Goal: Check status: Check status

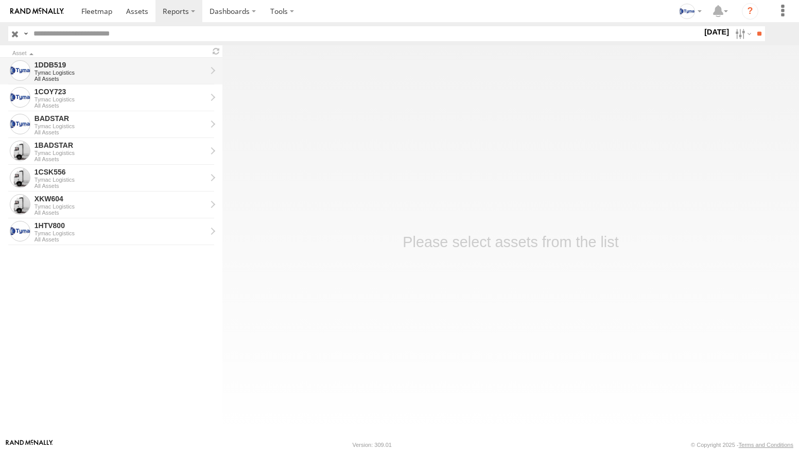
click at [58, 70] on div "Tymac Logistics" at bounding box center [120, 72] width 172 height 6
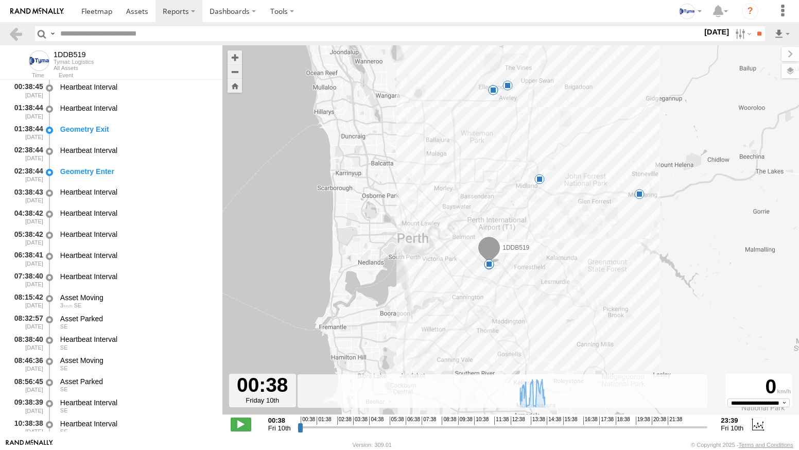
drag, startPoint x: 503, startPoint y: 305, endPoint x: 540, endPoint y: 193, distance: 118.0
click at [540, 193] on div "1DDB519 11:13 Fri 11:59 Fri 12:07 Fri 12:13 Fri 12:18 Fri 12:39 Fri 12:50 Fri 1…" at bounding box center [510, 235] width 577 height 380
click at [733, 33] on label at bounding box center [742, 33] width 22 height 15
click at [0, 0] on label at bounding box center [0, 0] width 0 height 0
click at [754, 32] on input "**" at bounding box center [759, 33] width 12 height 15
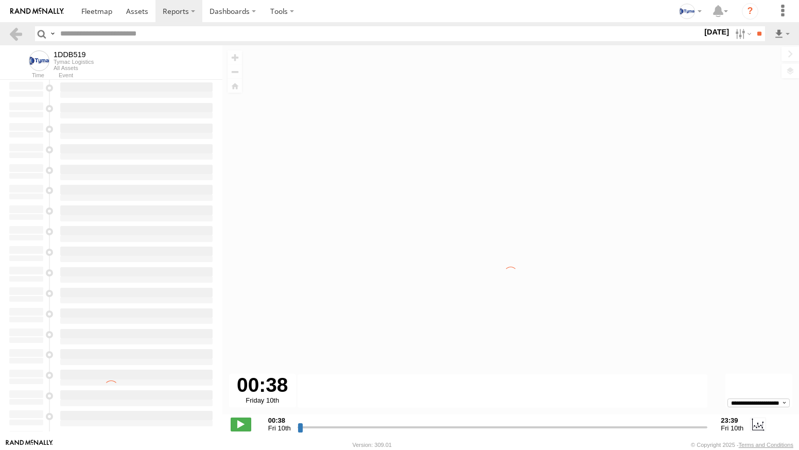
type input "**********"
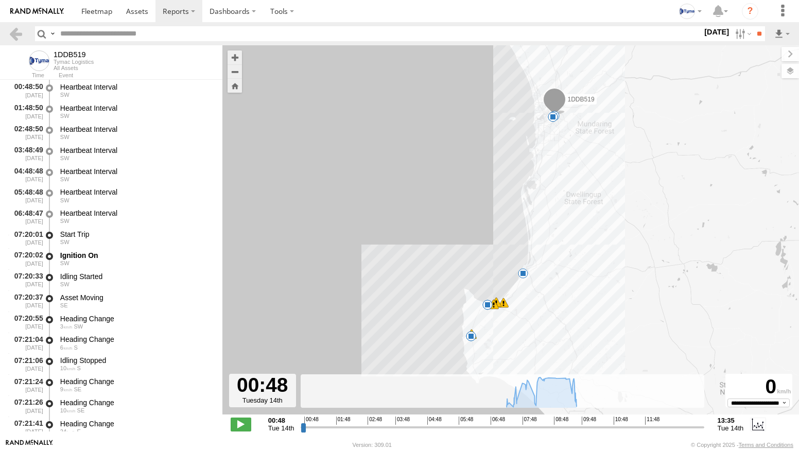
drag, startPoint x: 490, startPoint y: 355, endPoint x: 501, endPoint y: 318, distance: 39.4
click at [501, 318] on div "1DDB519 07:20 Tue 07:28 Tue 07:33 Tue 11:20 Tue 11:56 Tue 12:05 Tue 12:15 Tue 1…" at bounding box center [510, 235] width 577 height 380
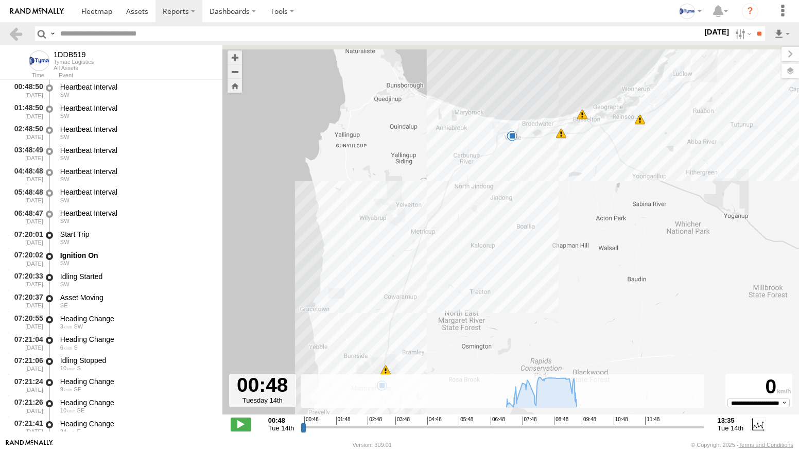
drag, startPoint x: 558, startPoint y: 175, endPoint x: 503, endPoint y: 325, distance: 160.2
click at [504, 325] on div "1DDB519 07:20 Tue 07:28 Tue 07:33 Tue 11:20 Tue 11:56 Tue 12:05 Tue 12:15 Tue 1…" at bounding box center [510, 235] width 577 height 380
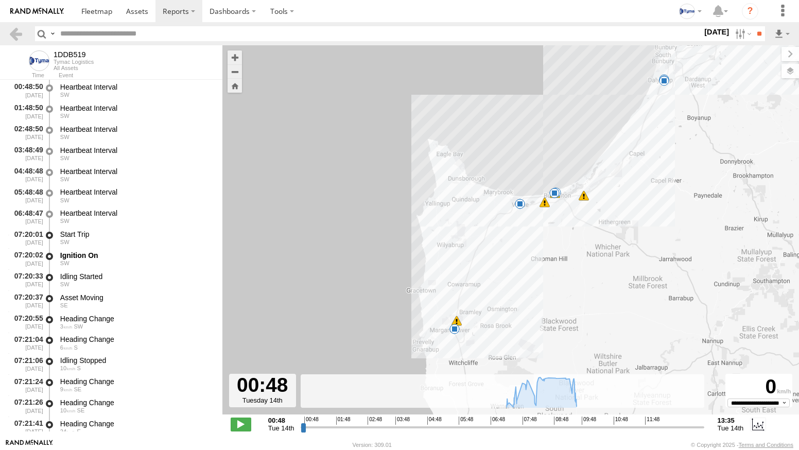
click at [519, 202] on span at bounding box center [520, 204] width 10 height 10
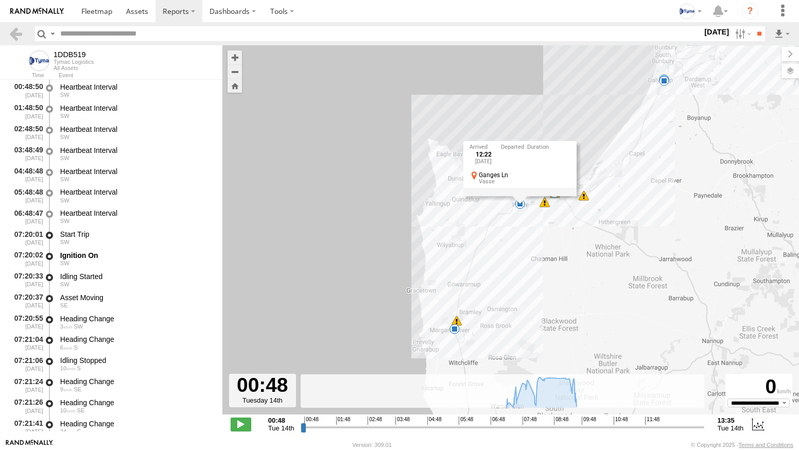
click at [456, 327] on span at bounding box center [454, 329] width 10 height 10
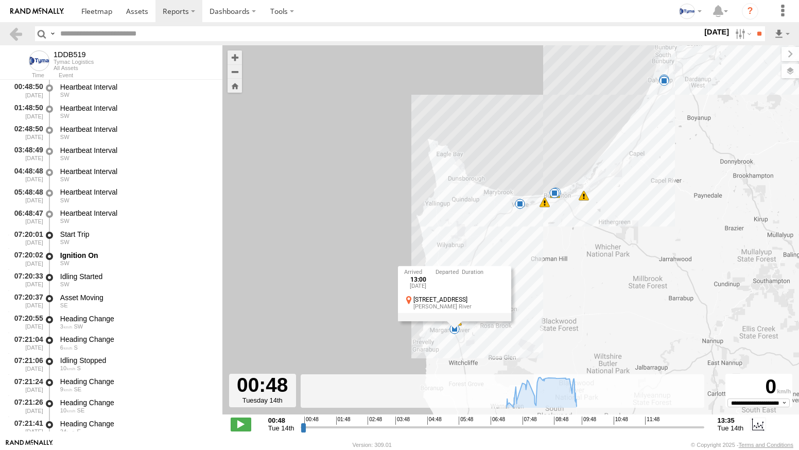
click at [518, 204] on span at bounding box center [520, 204] width 10 height 10
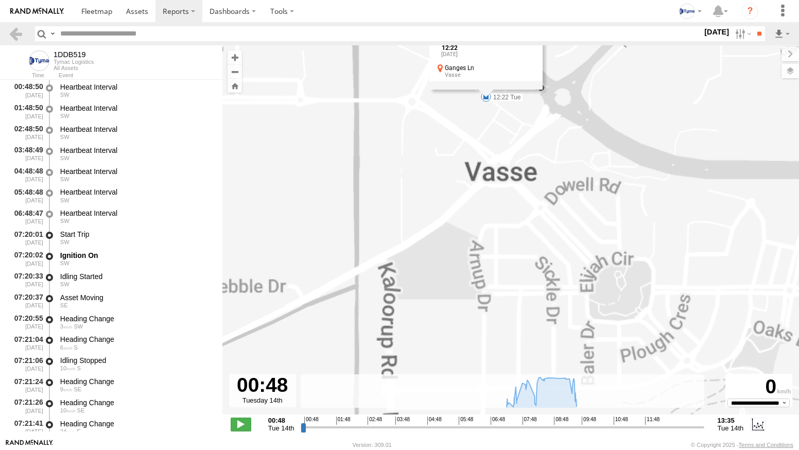
click at [451, 146] on div "1DDB519 07:20 Tue 07:28 Tue 07:33 Tue 11:20 Tue 11:56 Tue 12:05 Tue 12:15 Tue 1…" at bounding box center [510, 235] width 577 height 380
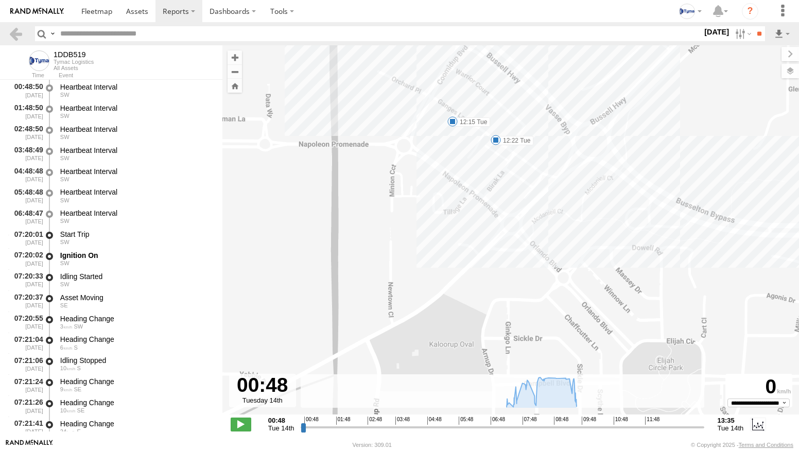
drag, startPoint x: 470, startPoint y: 119, endPoint x: 484, endPoint y: 170, distance: 53.0
click at [484, 170] on div "1DDB519 07:20 Tue 07:28 Tue 07:33 Tue 11:20 Tue 11:56 Tue 12:05 Tue 12:15 Tue 1…" at bounding box center [510, 235] width 577 height 380
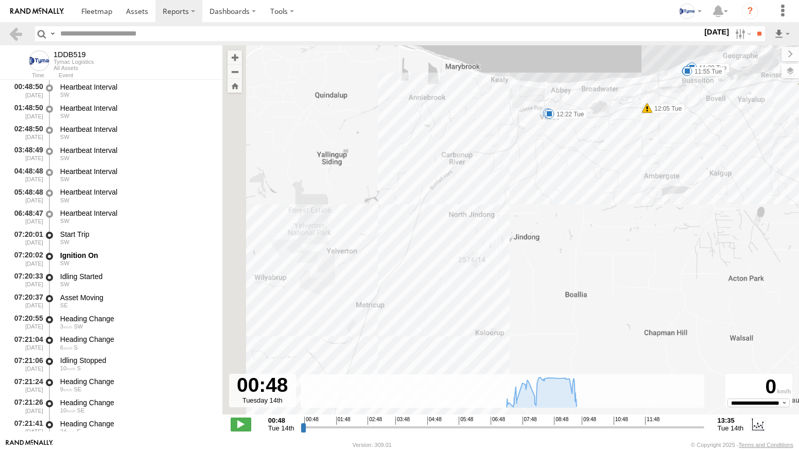
drag, startPoint x: 444, startPoint y: 282, endPoint x: 520, endPoint y: 186, distance: 122.4
click at [521, 185] on div "1DDB519 07:20 Tue 07:28 Tue 07:33 Tue 11:20 Tue 11:56 Tue 12:05 Tue 12:15 Tue 1…" at bounding box center [510, 235] width 577 height 380
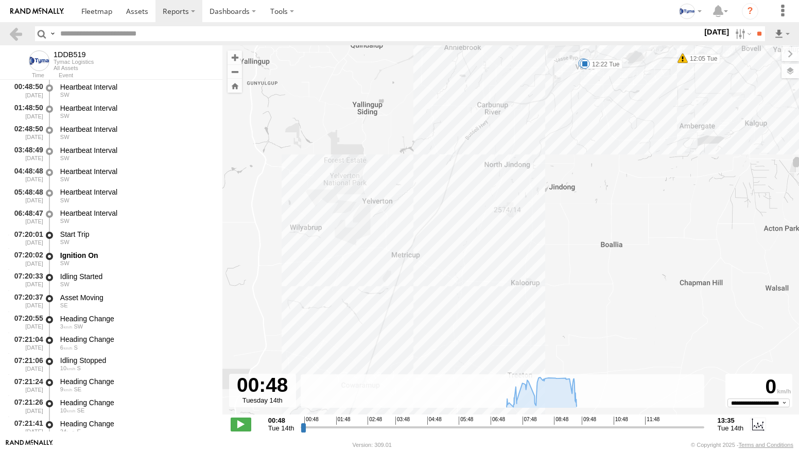
drag, startPoint x: 484, startPoint y: 262, endPoint x: 519, endPoint y: 200, distance: 70.6
click at [541, 172] on div "1DDB519 07:20 Tue 07:28 Tue 07:33 Tue 11:20 Tue 11:56 Tue 12:05 Tue 12:15 Tue 1…" at bounding box center [510, 235] width 577 height 380
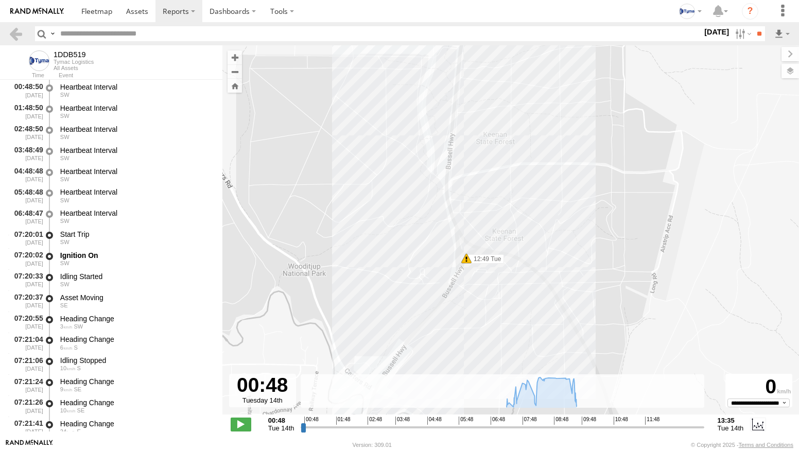
drag, startPoint x: 463, startPoint y: 323, endPoint x: 507, endPoint y: 154, distance: 175.1
click at [507, 156] on div "1DDB519 07:20 Tue 07:28 Tue 07:33 Tue 11:20 Tue 11:56 Tue 12:05 Tue 12:15 Tue 1…" at bounding box center [510, 235] width 577 height 380
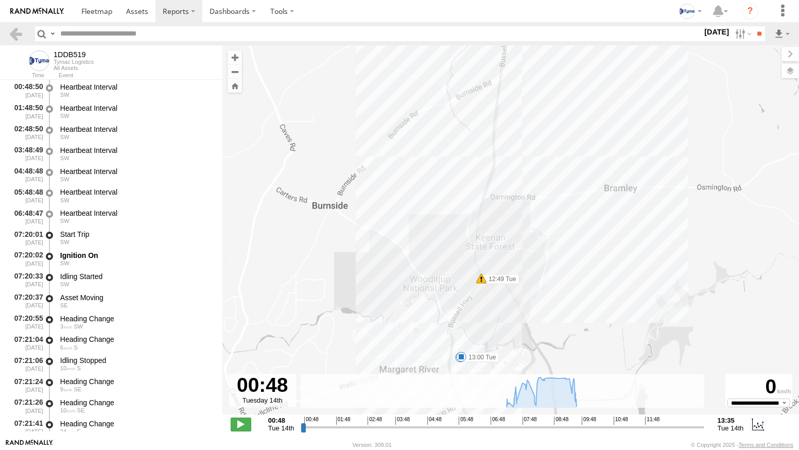
drag, startPoint x: 525, startPoint y: 160, endPoint x: 505, endPoint y: 256, distance: 98.2
click at [505, 263] on div "1DDB519 07:20 Tue 07:28 Tue 07:33 Tue 11:20 Tue 11:56 Tue 12:05 Tue 12:15 Tue 1…" at bounding box center [510, 235] width 577 height 380
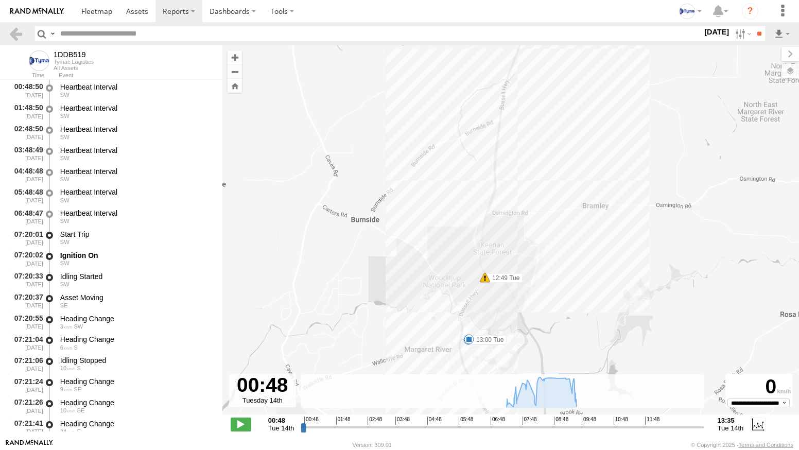
click at [487, 277] on span at bounding box center [485, 277] width 10 height 10
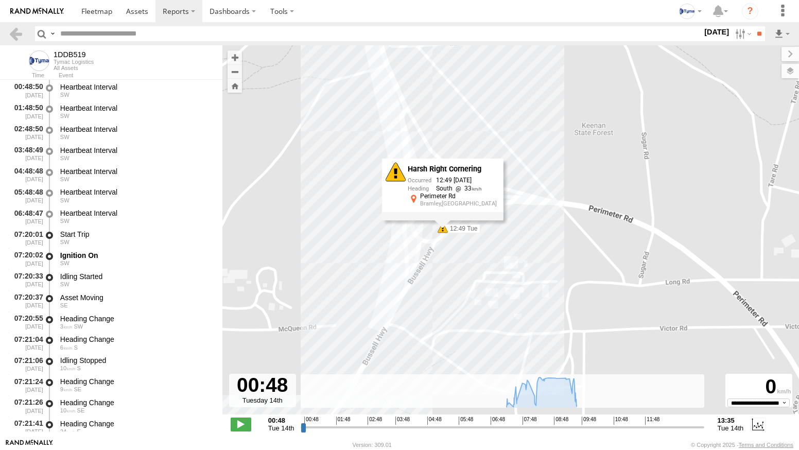
click at [456, 248] on div "1DDB519 07:20 Tue 07:28 Tue 07:33 Tue 11:20 Tue 11:56 Tue 12:05 Tue 12:15 Tue 1…" at bounding box center [510, 235] width 577 height 380
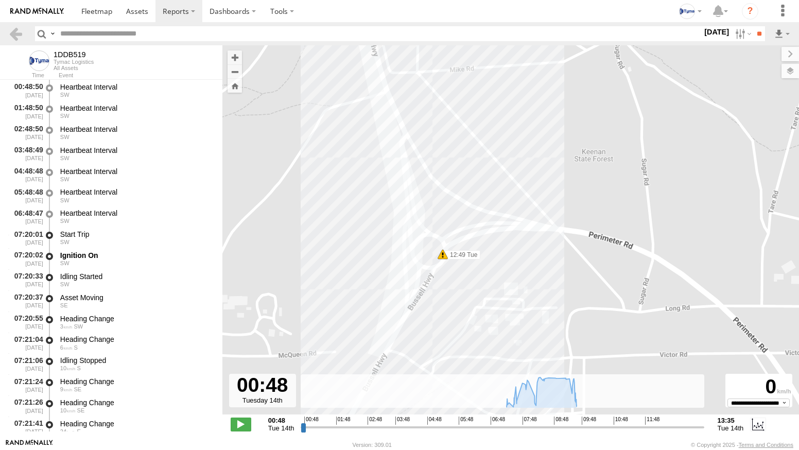
drag, startPoint x: 508, startPoint y: 175, endPoint x: 503, endPoint y: 307, distance: 131.9
click at [503, 306] on div "1DDB519 07:20 Tue 07:28 Tue 07:33 Tue 11:20 Tue 11:56 Tue 12:05 Tue 12:15 Tue 1…" at bounding box center [510, 235] width 577 height 380
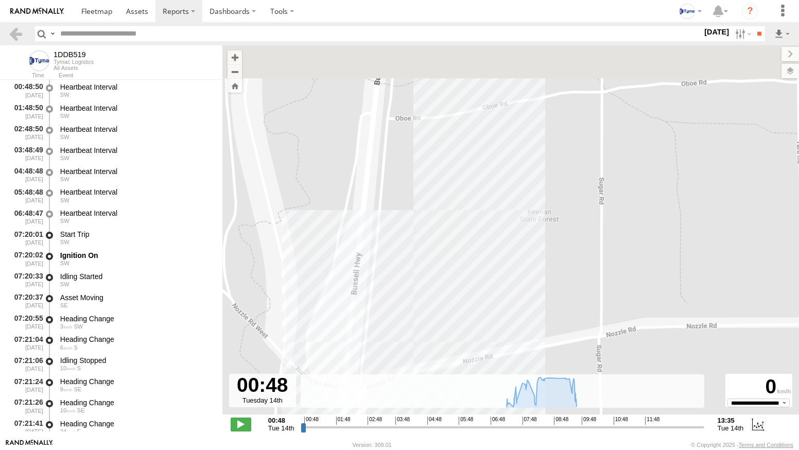
drag, startPoint x: 499, startPoint y: 201, endPoint x: 471, endPoint y: 295, distance: 98.5
click at [472, 290] on div "1DDB519 07:20 Tue 07:28 Tue 07:33 Tue 11:20 Tue 11:56 Tue 12:05 Tue 12:15 Tue 1…" at bounding box center [510, 235] width 577 height 380
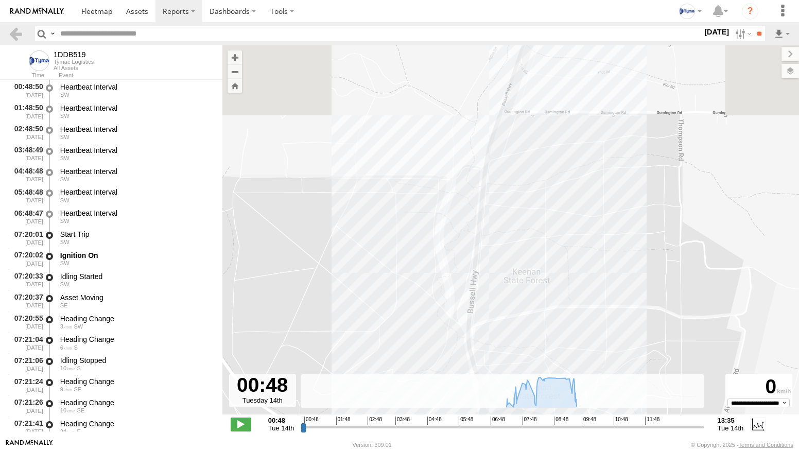
drag, startPoint x: 596, startPoint y: 96, endPoint x: 565, endPoint y: 250, distance: 157.4
click at [567, 247] on div "1DDB519 07:20 Tue 07:28 Tue 07:33 Tue 11:20 Tue 11:56 Tue 12:05 Tue 12:15 Tue 1…" at bounding box center [510, 235] width 577 height 380
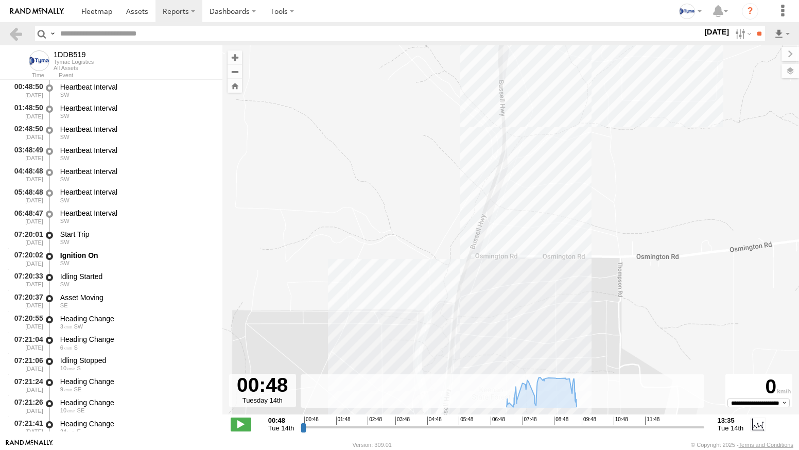
drag, startPoint x: 601, startPoint y: 145, endPoint x: 588, endPoint y: 202, distance: 58.7
click at [590, 195] on div "1DDB519 07:20 Tue 07:28 Tue 07:33 Tue 11:20 Tue 11:56 Tue 12:05 Tue 12:15 Tue 1…" at bounding box center [510, 235] width 577 height 380
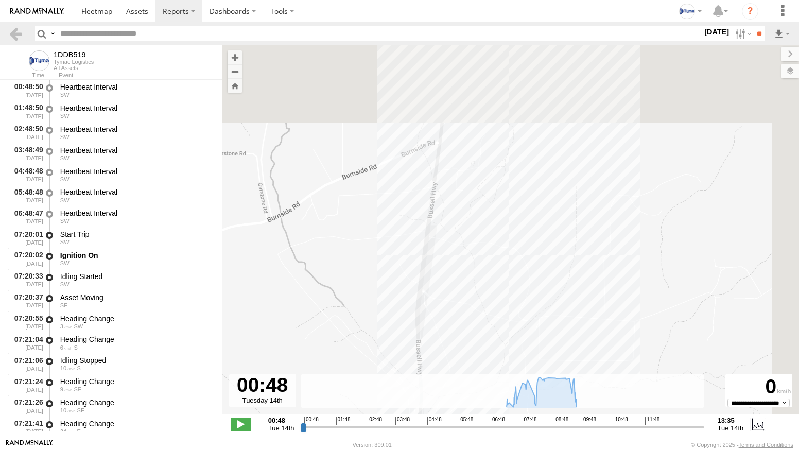
drag, startPoint x: 596, startPoint y: 180, endPoint x: 547, endPoint y: 282, distance: 112.8
click at [552, 272] on div "1DDB519 07:20 Tue 07:28 Tue 07:33 Tue 11:20 Tue 11:56 Tue 12:05 Tue 12:15 Tue 1…" at bounding box center [510, 235] width 577 height 380
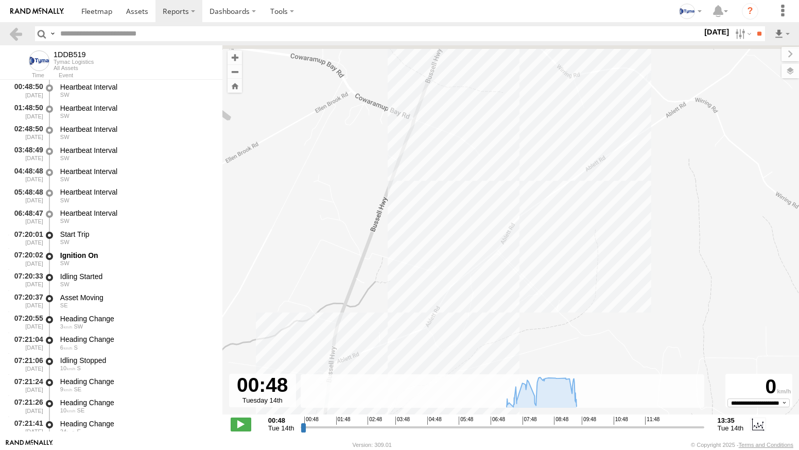
drag, startPoint x: 615, startPoint y: 204, endPoint x: 603, endPoint y: 236, distance: 34.2
click at [605, 253] on div "1DDB519 07:20 Tue 07:28 Tue 07:33 Tue 11:20 Tue 11:56 Tue 12:05 Tue 12:15 Tue 1…" at bounding box center [510, 235] width 577 height 380
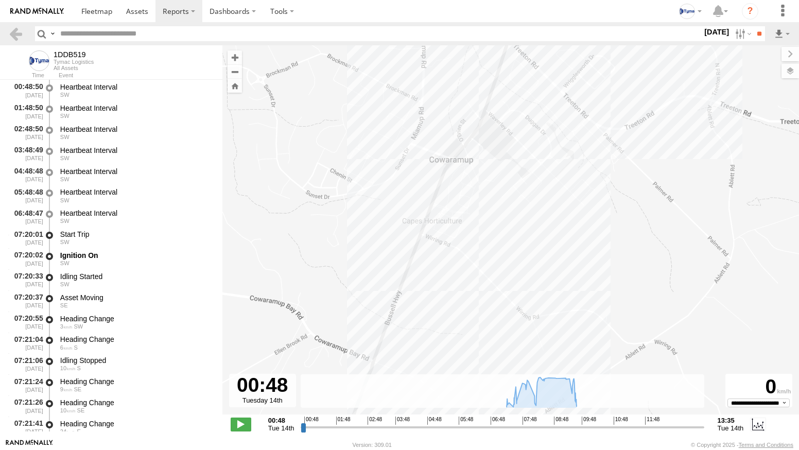
drag, startPoint x: 608, startPoint y: 192, endPoint x: 589, endPoint y: 250, distance: 61.1
click at [594, 265] on div "1DDB519 07:20 Tue 07:28 Tue 07:33 Tue 11:20 Tue 11:56 Tue 12:05 Tue 12:15 Tue 1…" at bounding box center [510, 235] width 577 height 380
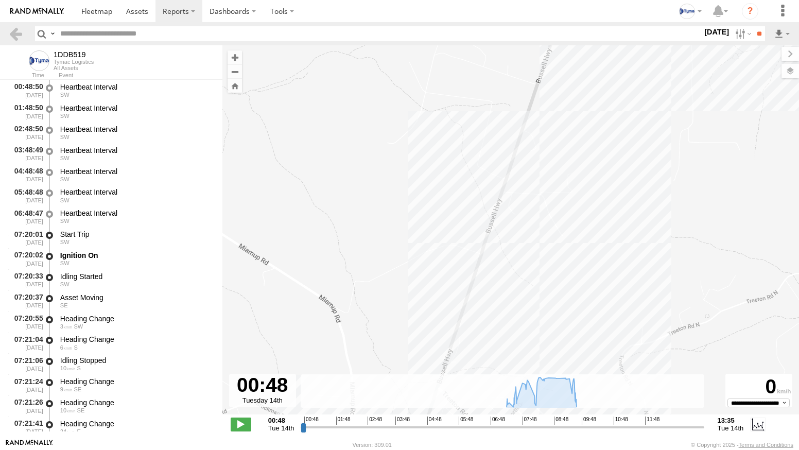
drag, startPoint x: 594, startPoint y: 211, endPoint x: 566, endPoint y: 275, distance: 70.1
click at [568, 272] on div "1DDB519 07:20 Tue 07:28 Tue 07:33 Tue 11:20 Tue 11:56 Tue 12:05 Tue 12:15 Tue 1…" at bounding box center [510, 235] width 577 height 380
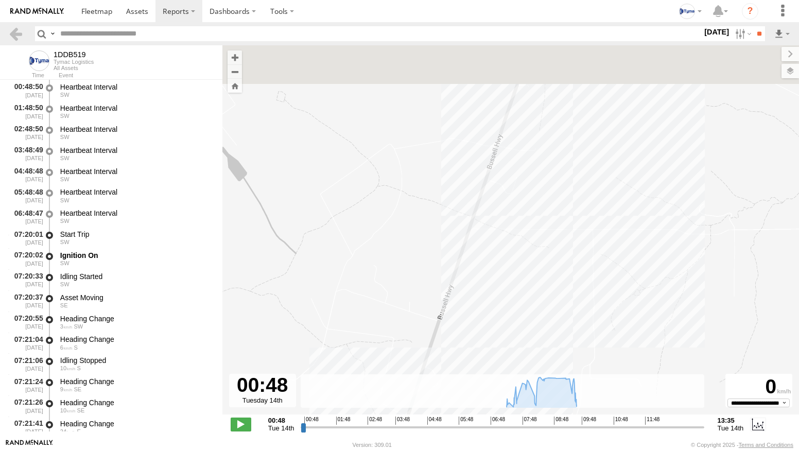
drag, startPoint x: 615, startPoint y: 182, endPoint x: 567, endPoint y: 241, distance: 76.5
click at [566, 287] on div "1DDB519 07:20 Tue 07:28 Tue 07:33 Tue 11:20 Tue 11:56 Tue 12:05 Tue 12:15 Tue 1…" at bounding box center [510, 235] width 577 height 380
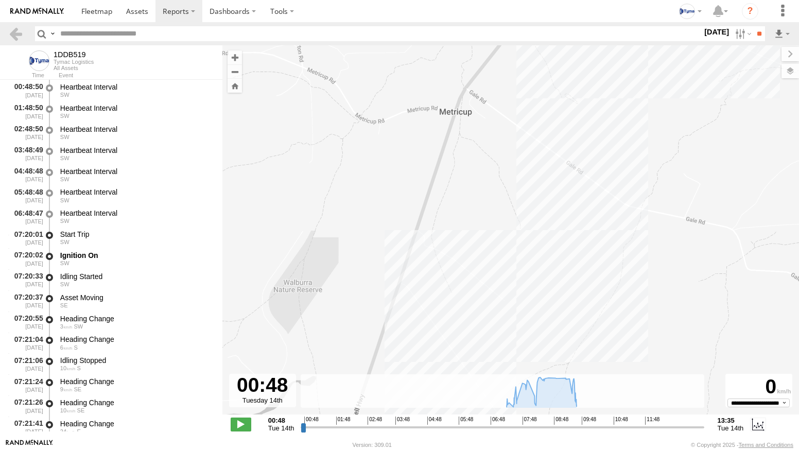
drag, startPoint x: 611, startPoint y: 158, endPoint x: 579, endPoint y: 220, distance: 70.2
click at [581, 217] on div "1DDB519 07:20 Tue 07:28 Tue 07:33 Tue 11:20 Tue 11:56 Tue 12:05 Tue 12:15 Tue 1…" at bounding box center [510, 235] width 577 height 380
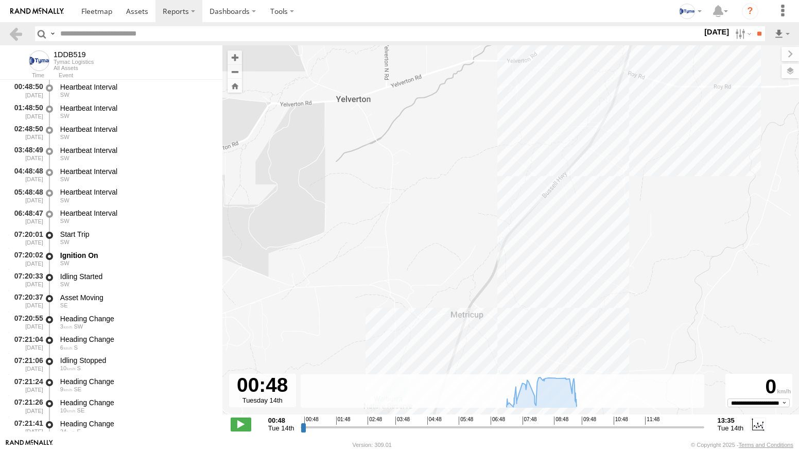
drag, startPoint x: 639, startPoint y: 216, endPoint x: 647, endPoint y: 188, distance: 29.5
click at [634, 227] on div "1DDB519 07:20 Tue 07:28 Tue 07:33 Tue 11:20 Tue 11:56 Tue 12:05 Tue 12:15 Tue 1…" at bounding box center [510, 235] width 577 height 380
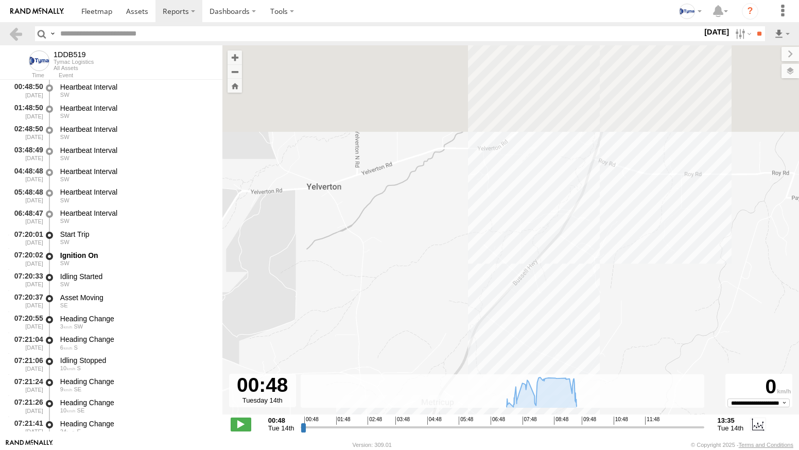
drag, startPoint x: 679, startPoint y: 110, endPoint x: 639, endPoint y: 264, distance: 159.1
click at [642, 258] on div "1DDB519 07:20 Tue 07:28 Tue 07:33 Tue 11:20 Tue 11:56 Tue 12:05 Tue 12:15 Tue 1…" at bounding box center [510, 235] width 577 height 380
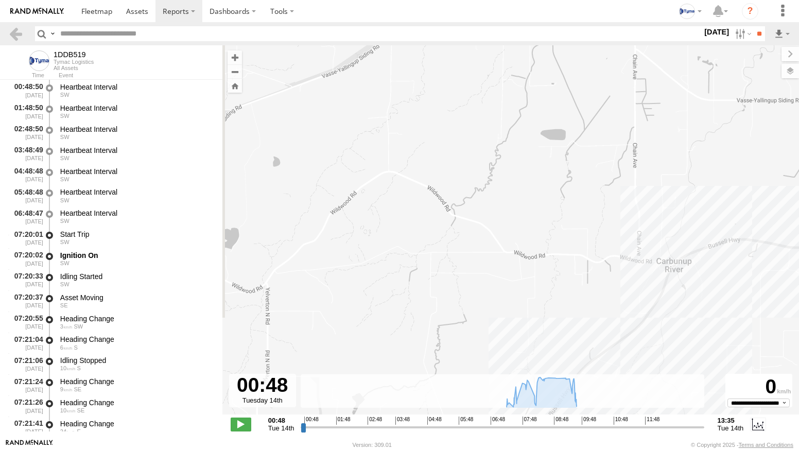
drag, startPoint x: 688, startPoint y: 140, endPoint x: 637, endPoint y: 248, distance: 119.1
click at [635, 255] on div "1DDB519 07:20 Tue 07:28 Tue 07:33 Tue 11:20 Tue 11:56 Tue 12:05 Tue 12:15 Tue 1…" at bounding box center [510, 235] width 577 height 380
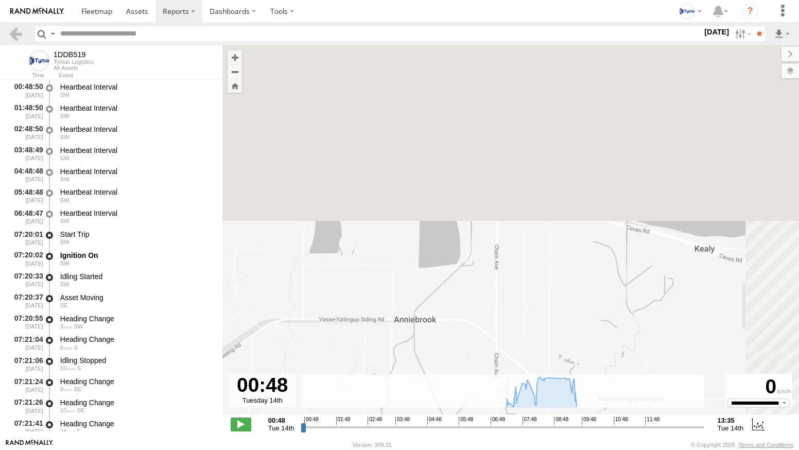
drag, startPoint x: 652, startPoint y: 158, endPoint x: 478, endPoint y: 82, distance: 189.5
click at [532, 101] on div "1DDB519 07:20 Tue 07:28 Tue 07:33 Tue 11:20 Tue 11:56 Tue 12:05 Tue 12:15 Tue 1…" at bounding box center [510, 235] width 577 height 380
